Goal: Transaction & Acquisition: Purchase product/service

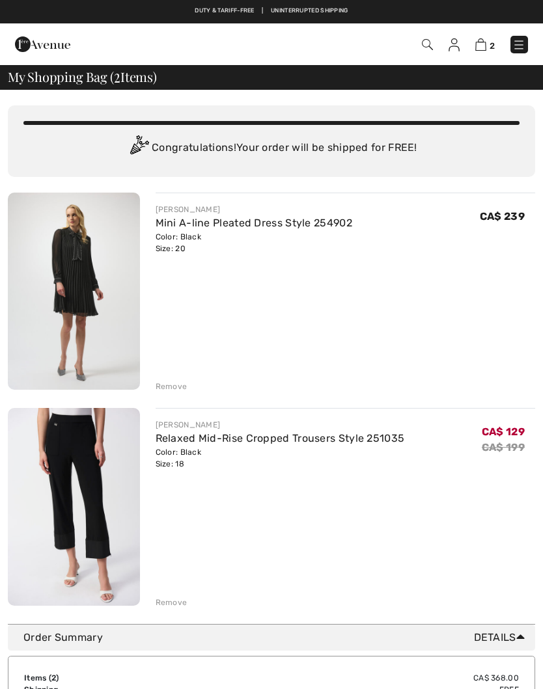
click at [172, 394] on div "JOSEPH RIBKOFF Mini A-line Pleated Dress Style 254902 Color: Black Size: 20 Fin…" at bounding box center [271, 401] width 527 height 416
click at [174, 387] on div "Remove" at bounding box center [171, 387] width 32 height 12
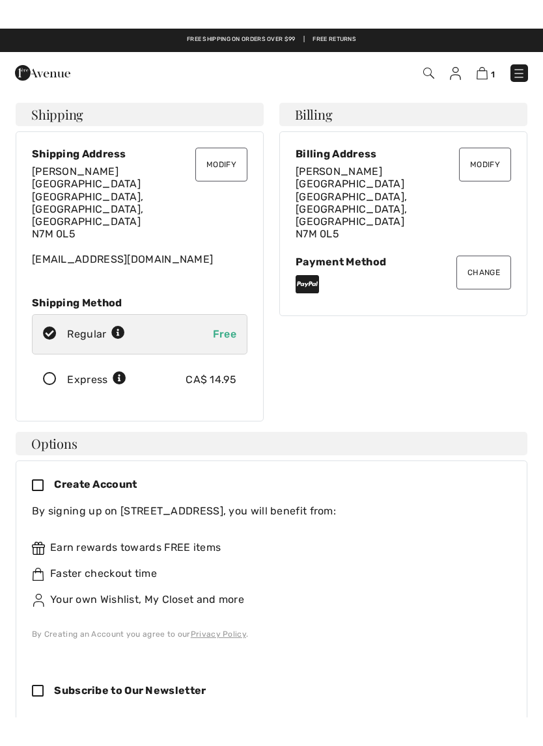
scroll to position [3, 0]
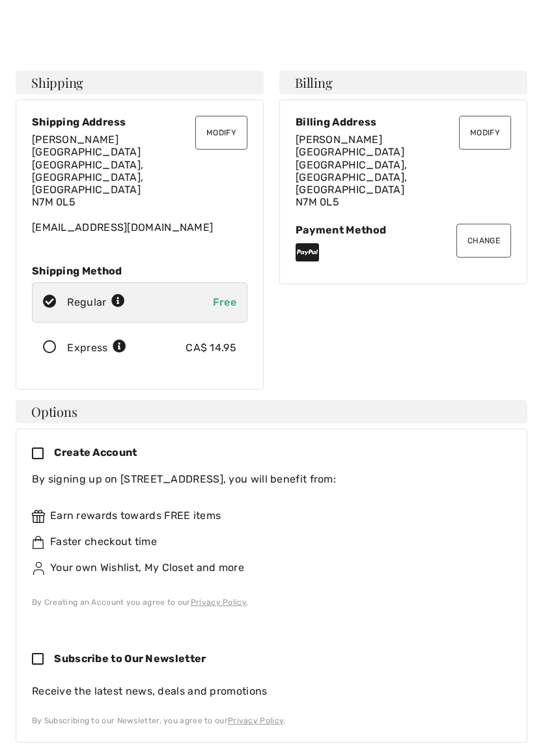
click at [46, 341] on icon at bounding box center [50, 348] width 34 height 14
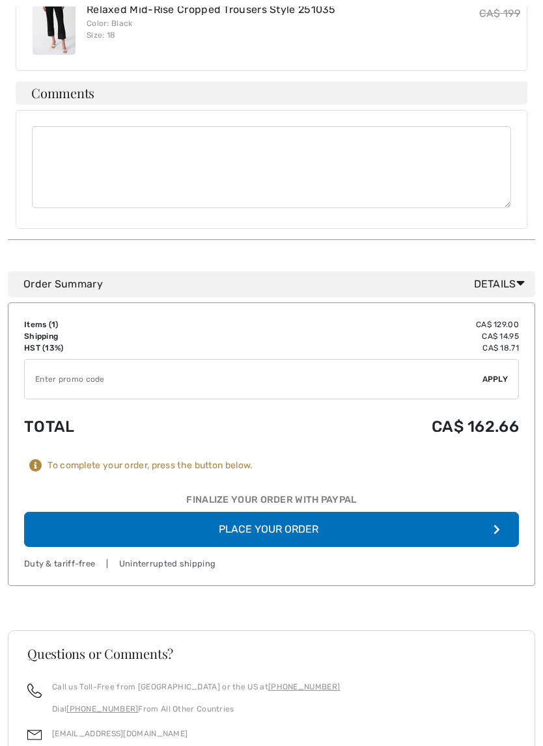
scroll to position [811, 0]
click at [70, 512] on button "Place Your Order" at bounding box center [271, 529] width 494 height 35
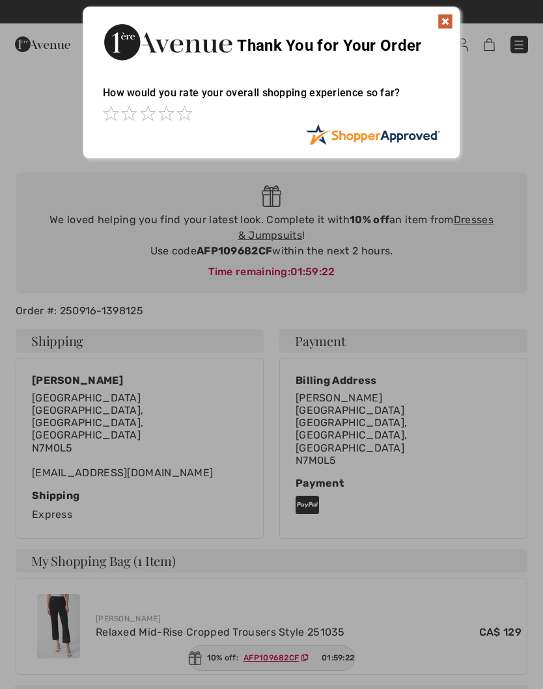
click at [438, 28] on img at bounding box center [445, 22] width 16 height 16
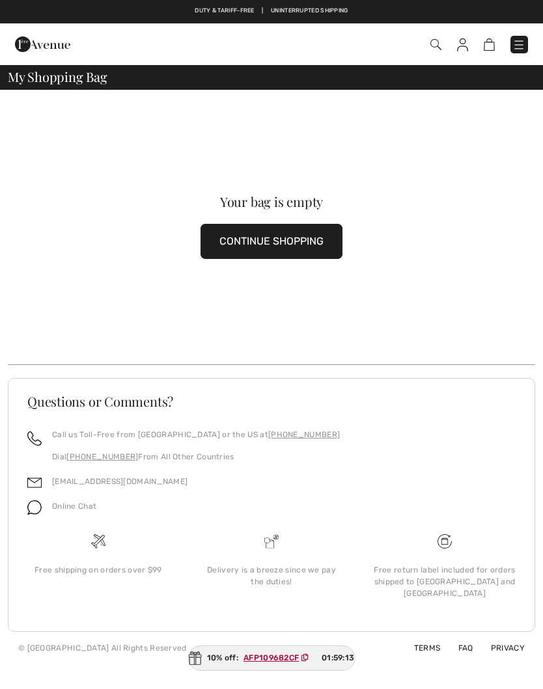
click at [520, 29] on div "Checkout An item has been added to your Shopping Bag. Checkout" at bounding box center [271, 44] width 543 height 42
click at [517, 45] on img at bounding box center [518, 44] width 13 height 13
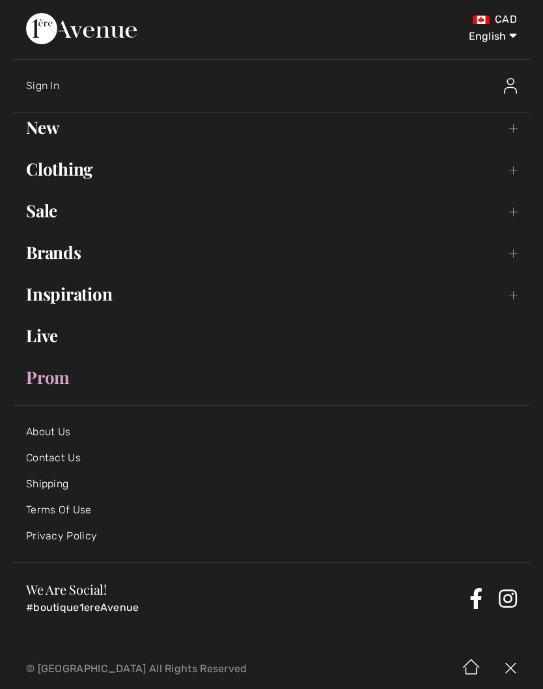
click at [56, 219] on link "Sale Toggle submenu" at bounding box center [271, 210] width 517 height 29
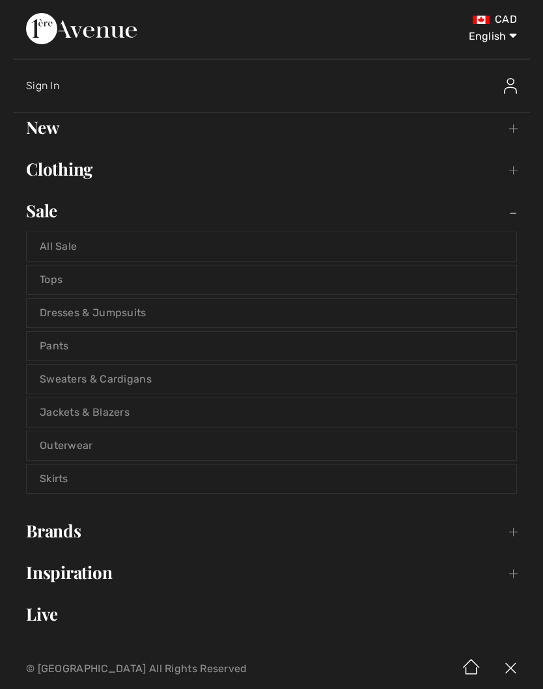
click at [177, 326] on link "Dresses & Jumpsuits" at bounding box center [271, 313] width 489 height 29
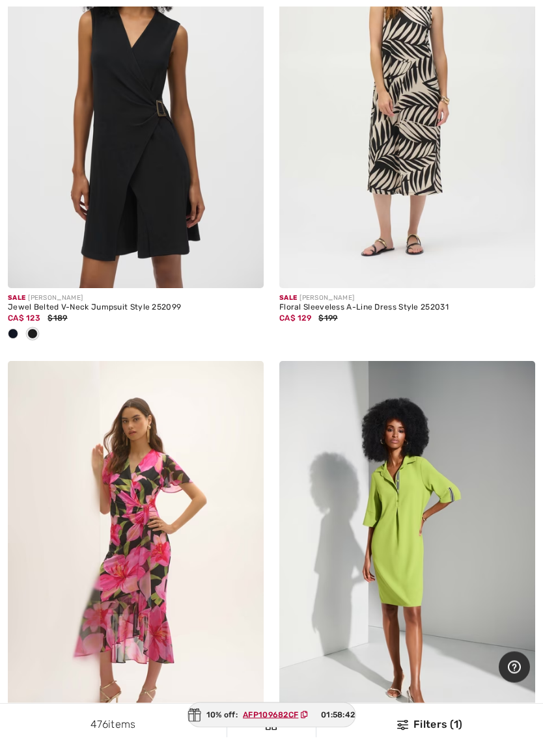
scroll to position [6814, 0]
click at [154, 314] on div "CA$ 123 $189" at bounding box center [136, 318] width 256 height 12
click at [202, 206] on img at bounding box center [136, 97] width 256 height 384
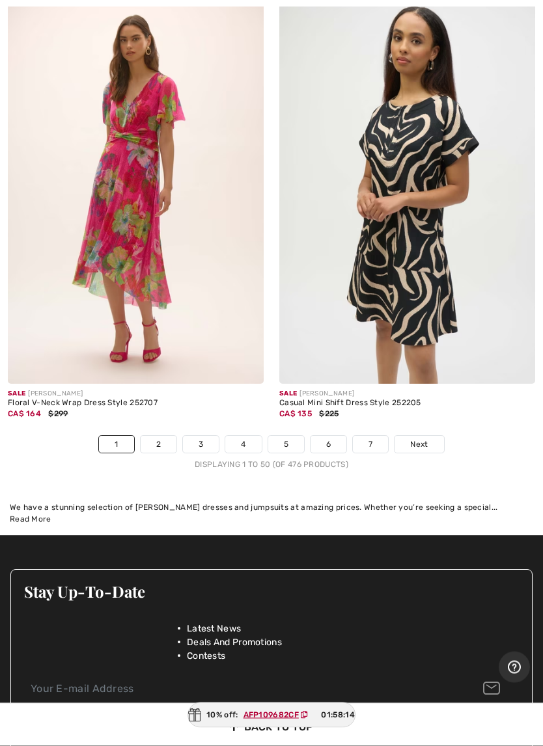
scroll to position [11461, 0]
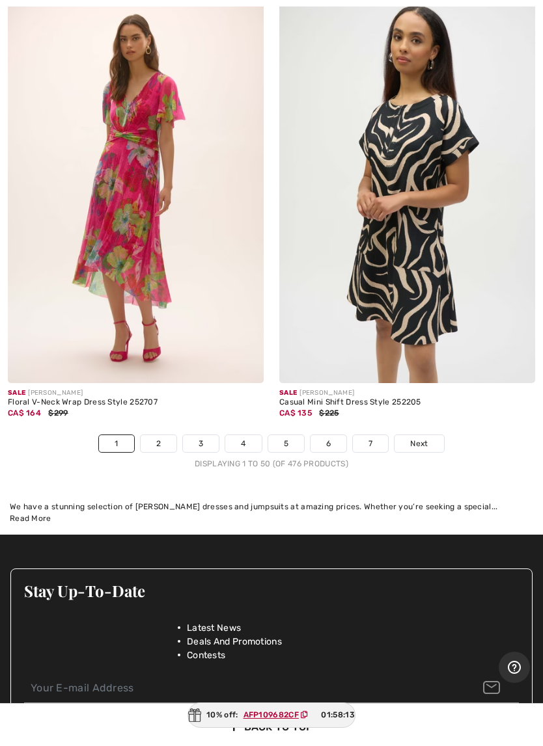
click at [157, 435] on link "2" at bounding box center [159, 443] width 36 height 17
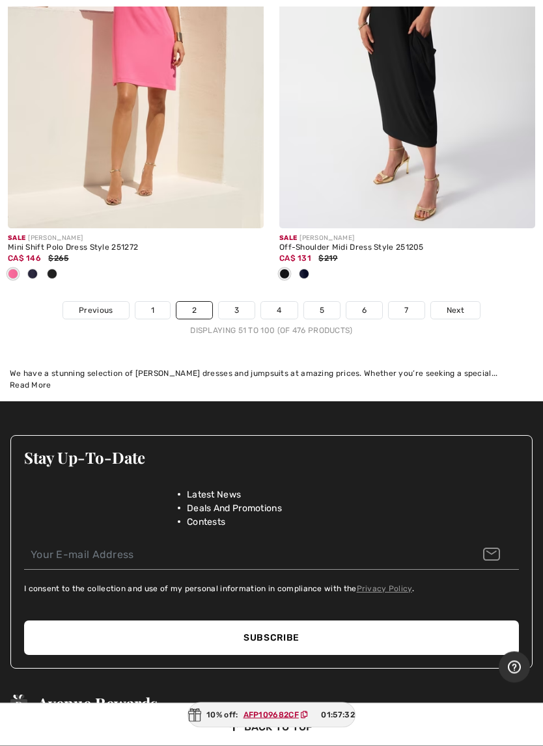
scroll to position [11572, 0]
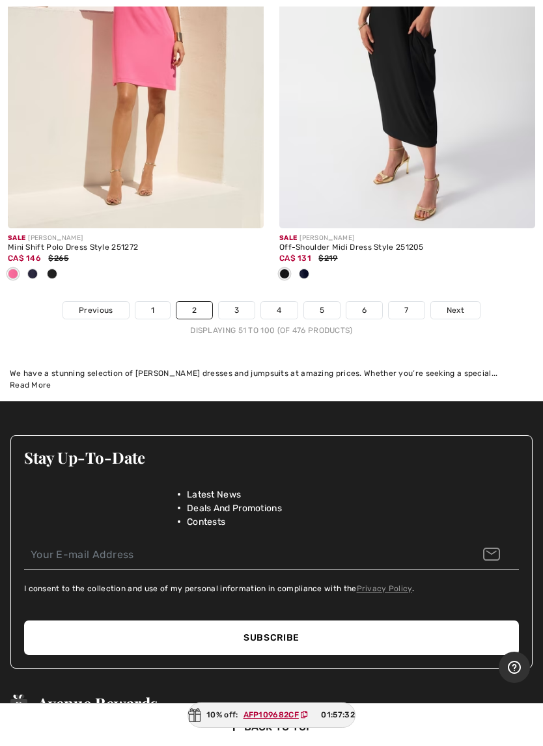
click at [237, 302] on link "3" at bounding box center [237, 310] width 36 height 17
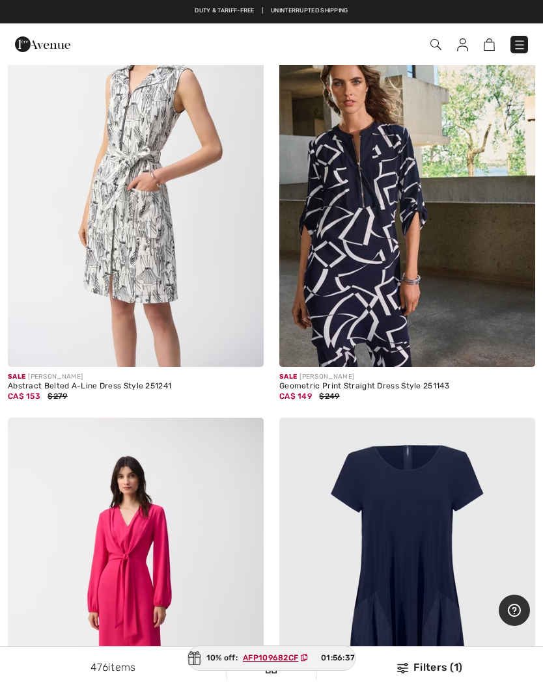
scroll to position [9840, 0]
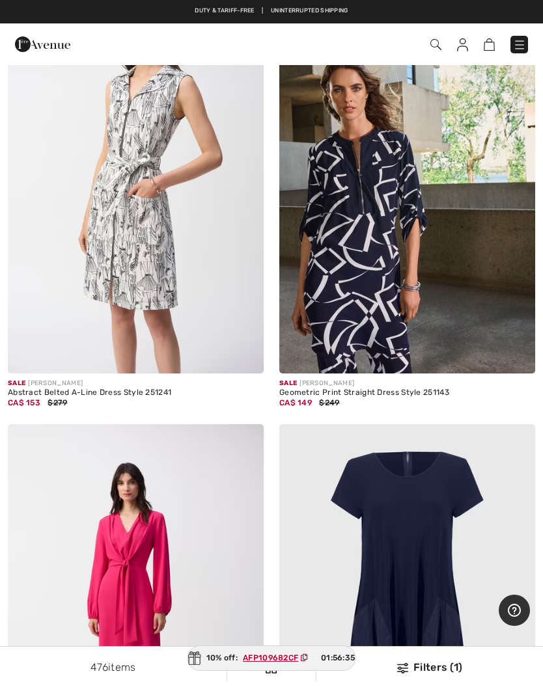
click at [440, 339] on img at bounding box center [407, 182] width 256 height 384
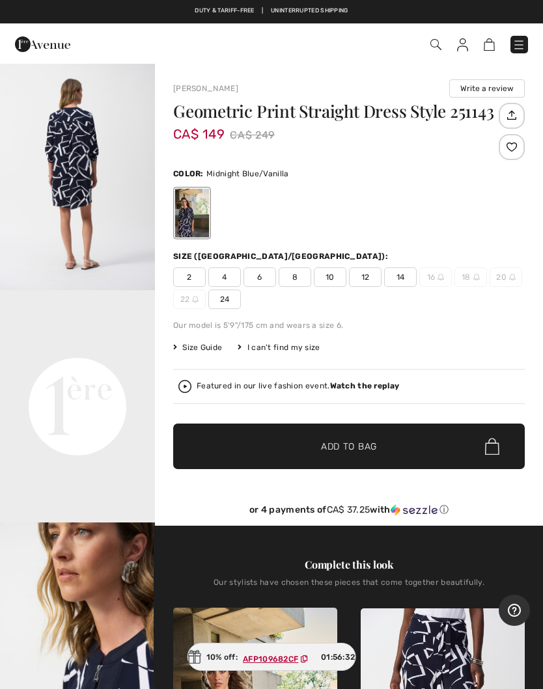
scroll to position [293, 0]
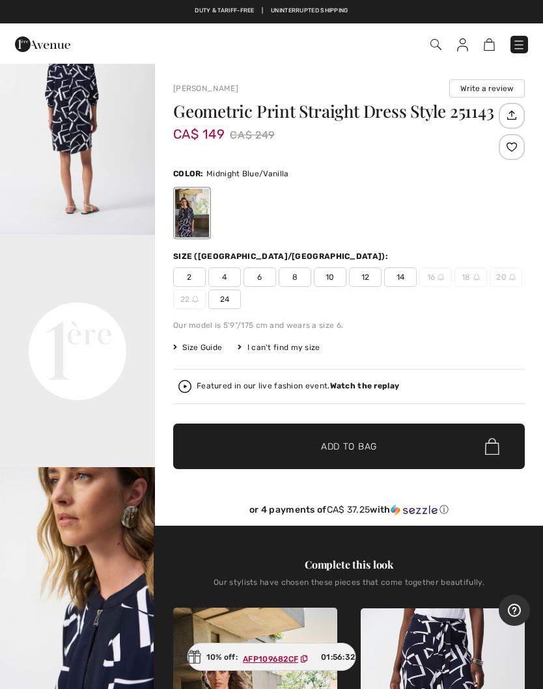
click at [149, 312] on video "Your browser does not support the video tag." at bounding box center [77, 273] width 155 height 77
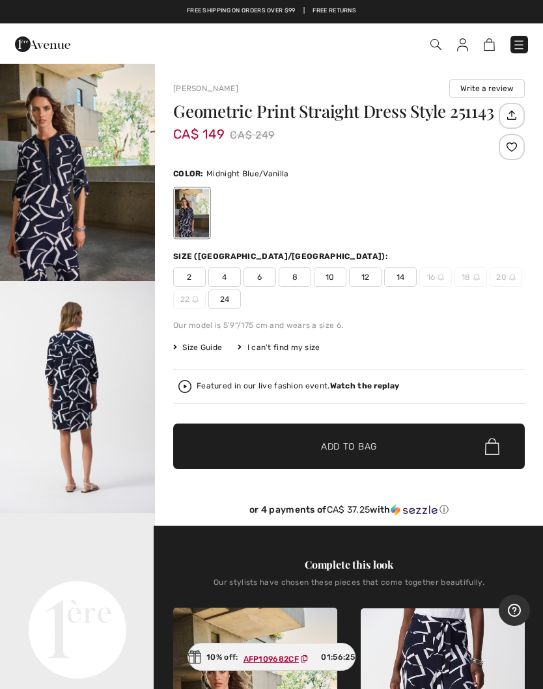
scroll to position [0, 0]
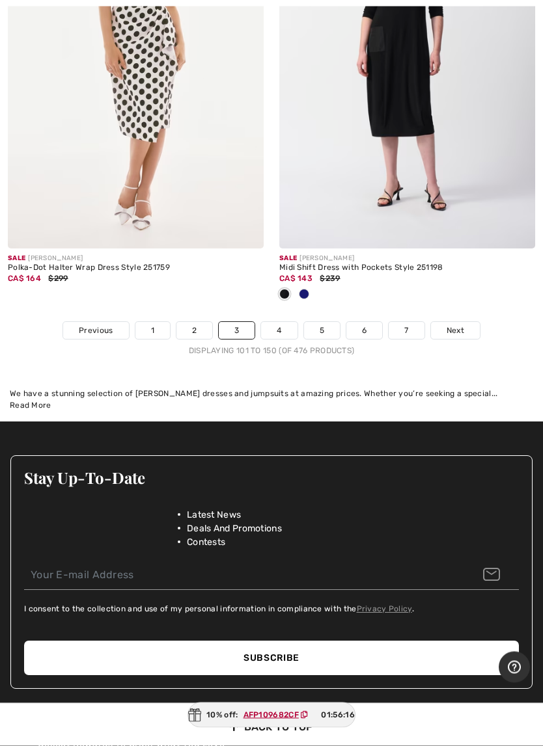
scroll to position [11509, 0]
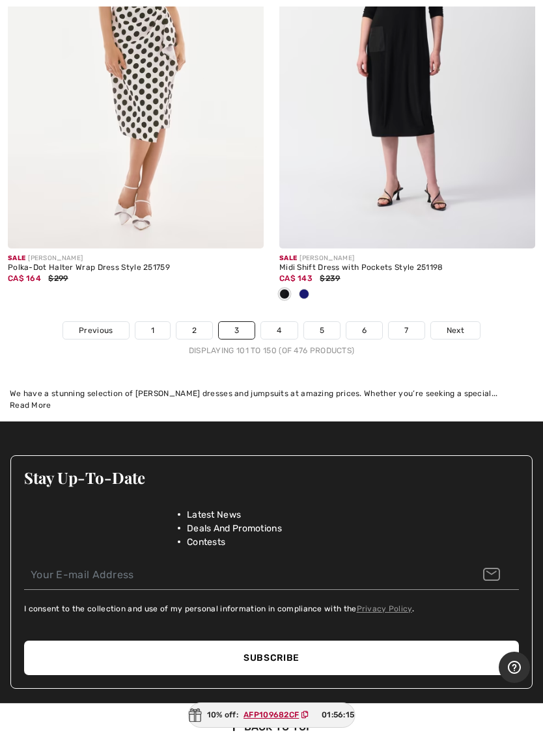
click at [280, 322] on link "4" at bounding box center [279, 330] width 36 height 17
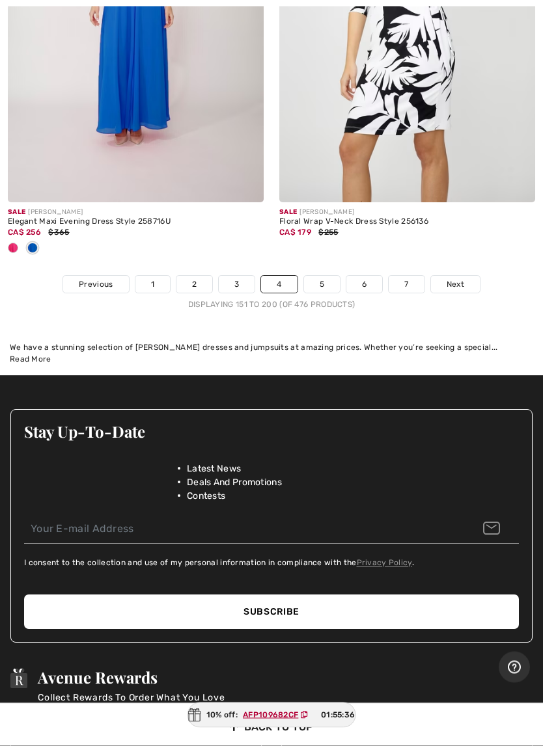
scroll to position [11395, 0]
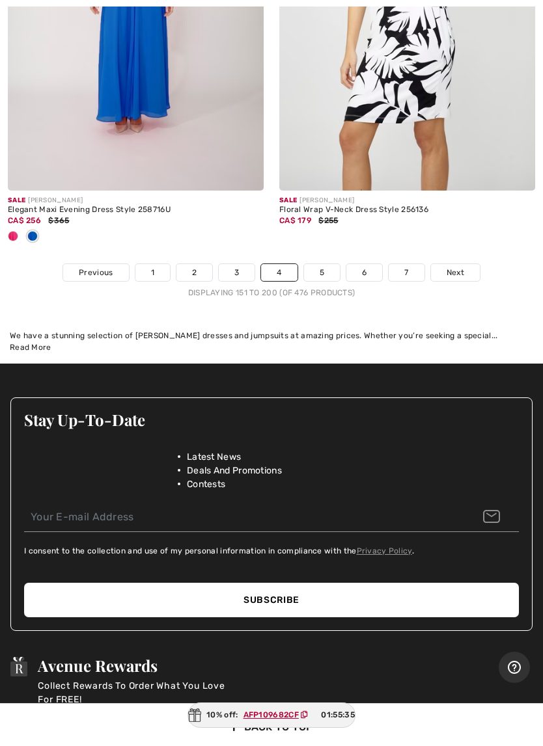
click at [323, 264] on link "5" at bounding box center [322, 272] width 36 height 17
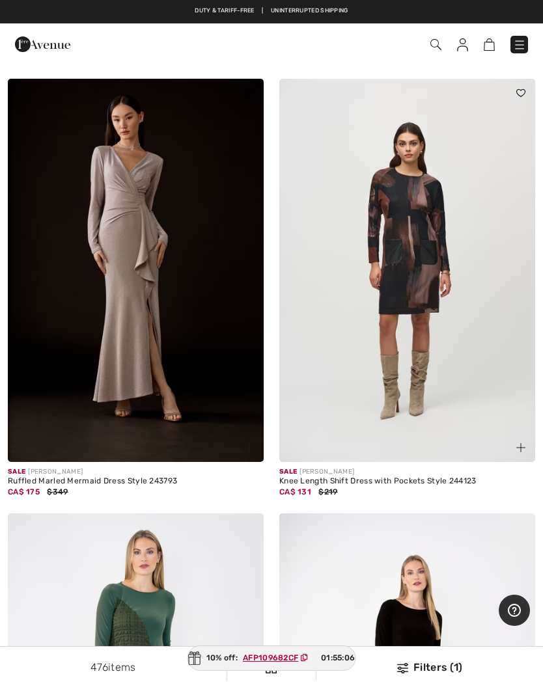
scroll to position [9229, 0]
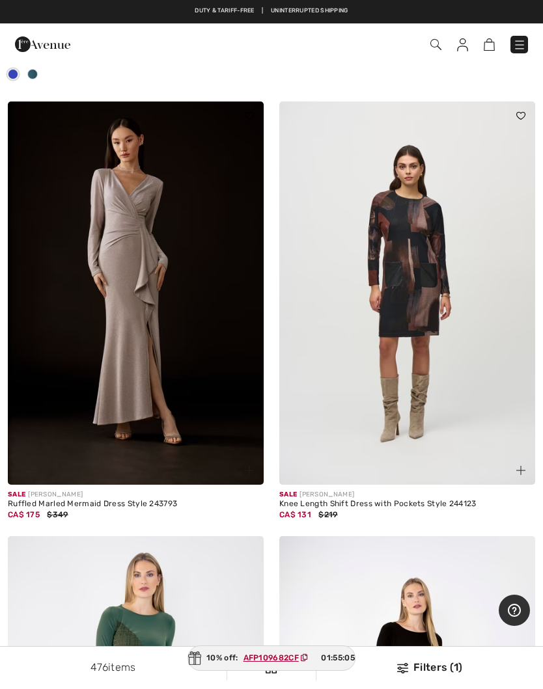
click at [447, 399] on img at bounding box center [407, 293] width 256 height 384
